Goal: Download file/media

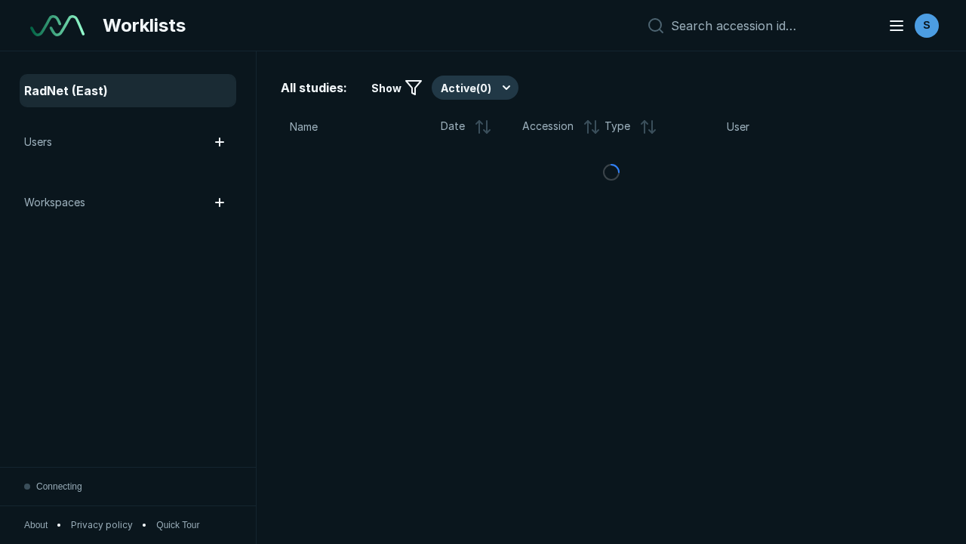
scroll to position [4123, 6289]
